Goal: Find specific page/section: Find specific page/section

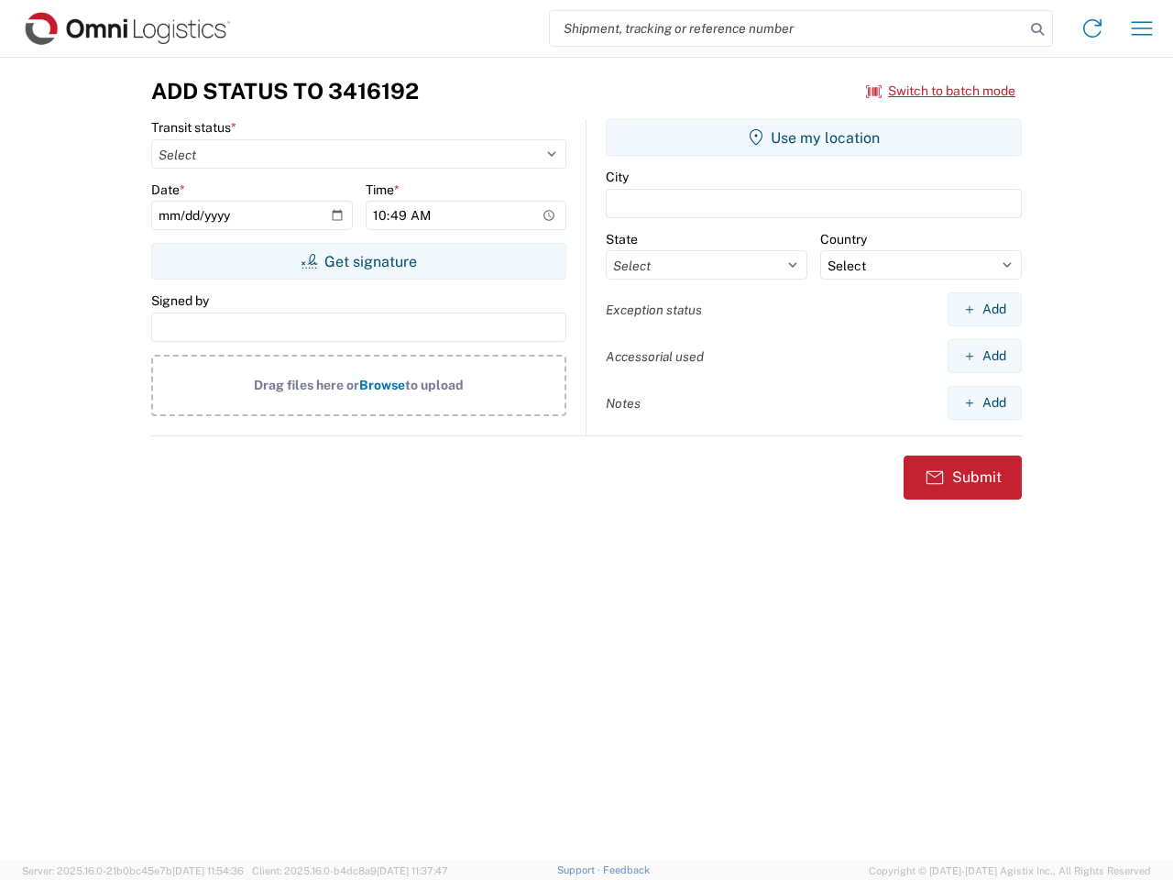
click at [787, 28] on input "search" at bounding box center [787, 28] width 475 height 35
click at [1037, 29] on icon at bounding box center [1038, 29] width 26 height 26
click at [1092, 28] on icon at bounding box center [1092, 28] width 29 height 29
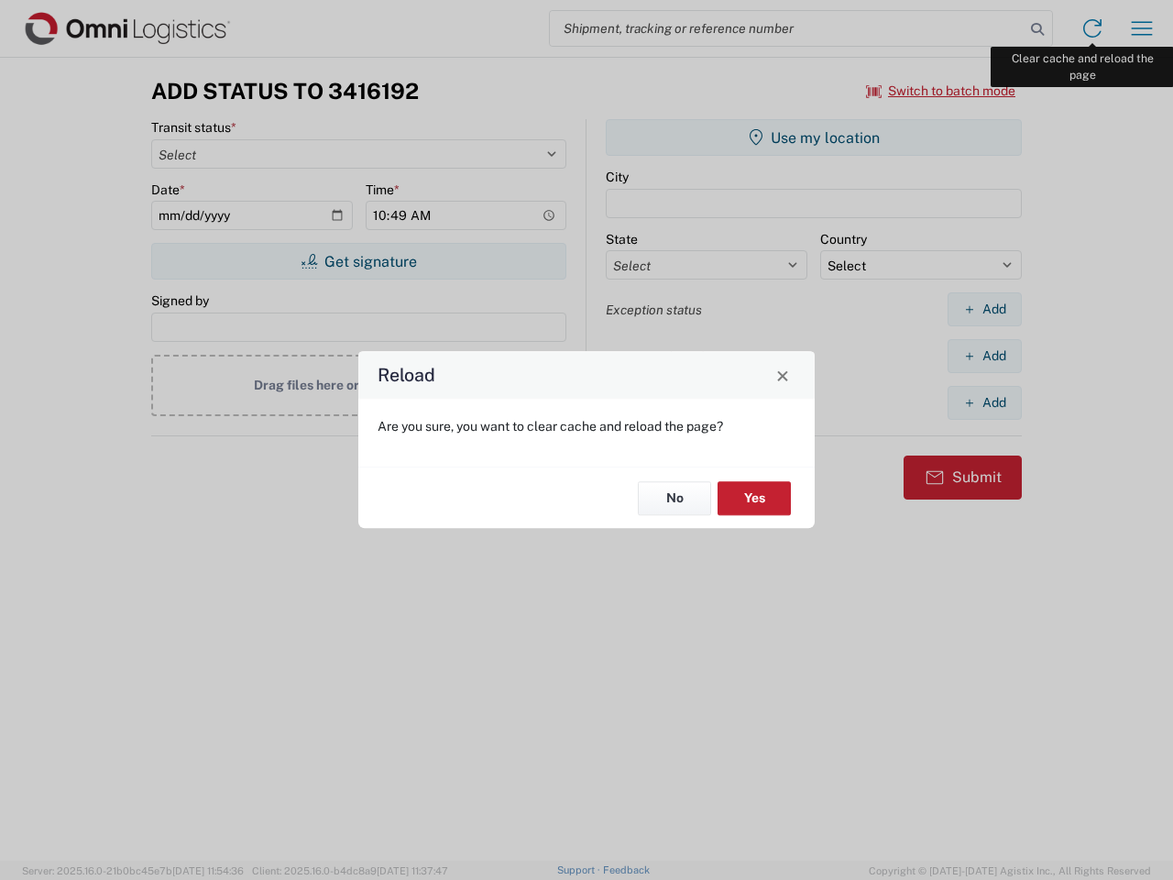
click at [1142, 28] on div "Reload Are you sure, you want to clear cache and reload the page? No Yes" at bounding box center [586, 440] width 1173 height 880
click at [941, 91] on div "Reload Are you sure, you want to clear cache and reload the page? No Yes" at bounding box center [586, 440] width 1173 height 880
click at [358, 261] on div "Reload Are you sure, you want to clear cache and reload the page? No Yes" at bounding box center [586, 440] width 1173 height 880
click at [814, 137] on div "Reload Are you sure, you want to clear cache and reload the page? No Yes" at bounding box center [586, 440] width 1173 height 880
click at [984, 309] on div "Reload Are you sure, you want to clear cache and reload the page? No Yes" at bounding box center [586, 440] width 1173 height 880
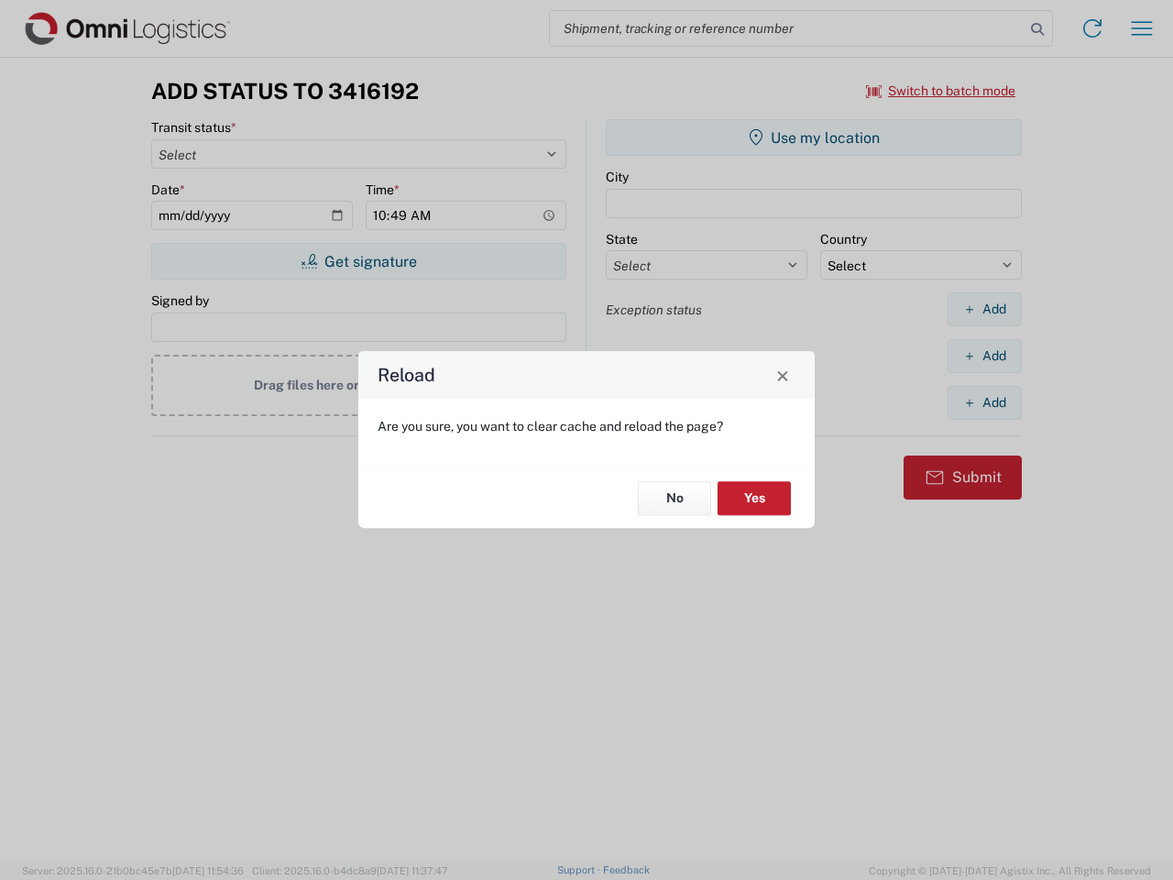
click at [984, 356] on div "Reload Are you sure, you want to clear cache and reload the page? No Yes" at bounding box center [586, 440] width 1173 height 880
click at [984, 402] on div "Reload Are you sure, you want to clear cache and reload the page? No Yes" at bounding box center [586, 440] width 1173 height 880
